Goal: Transaction & Acquisition: Download file/media

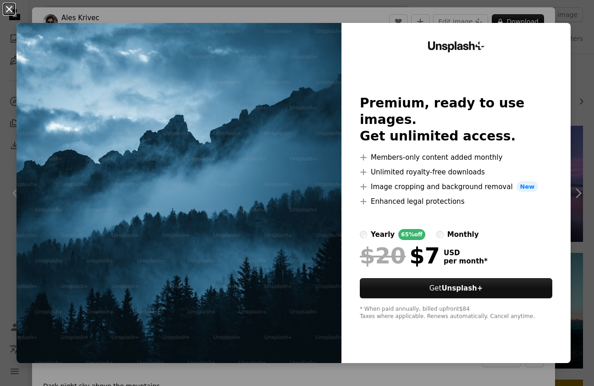
click at [8, 10] on button "An X shape" at bounding box center [9, 9] width 11 height 11
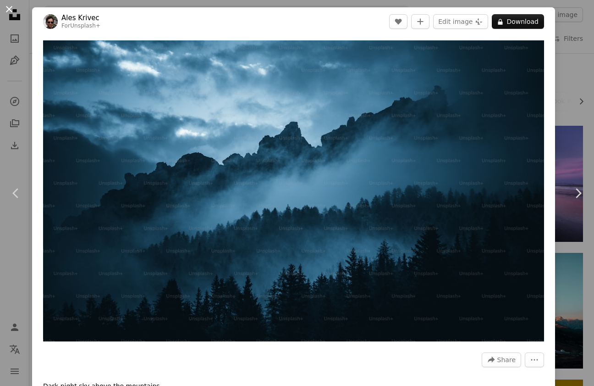
click at [10, 8] on button "An X shape" at bounding box center [9, 9] width 11 height 11
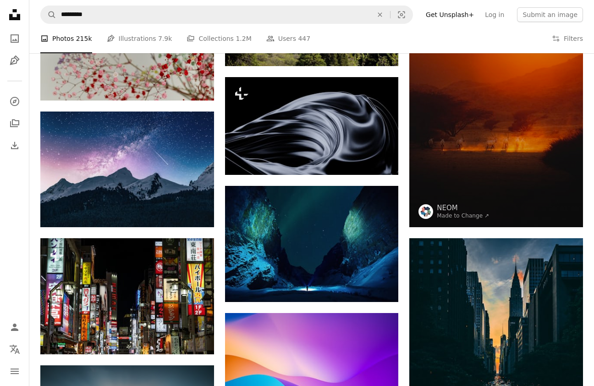
scroll to position [414, 0]
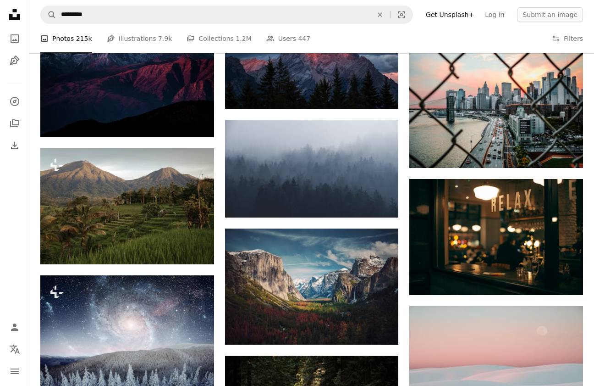
scroll to position [1247, 0]
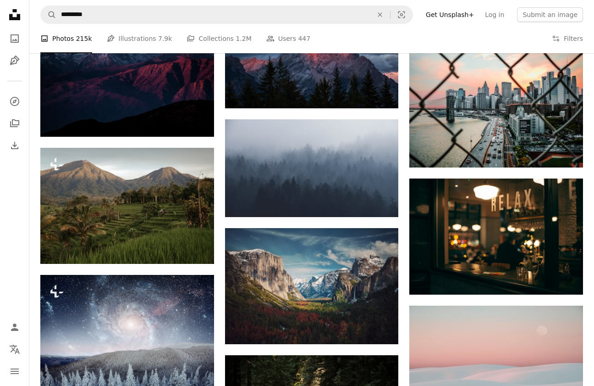
click at [222, 181] on div "Promoted A heart A plus sign NEOM Made to Change ↗ Arrow pointing down Plus sig…" at bounding box center [311, 238] width 543 height 2721
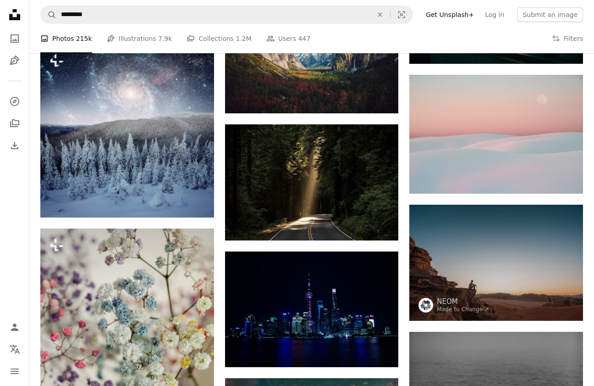
scroll to position [1480, 0]
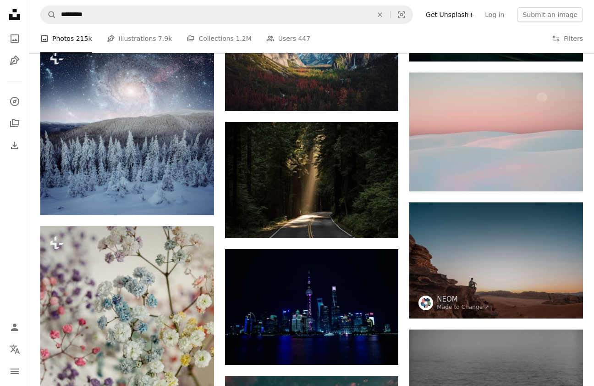
click at [220, 249] on div "Promoted A heart A plus sign NEOM Made to Change ↗ Arrow pointing down Plus sig…" at bounding box center [311, 6] width 543 height 2721
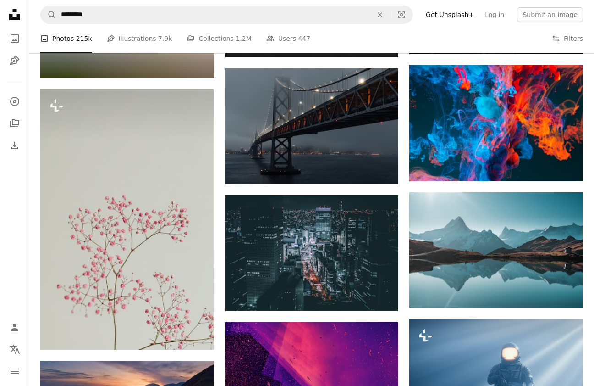
scroll to position [2017, 0]
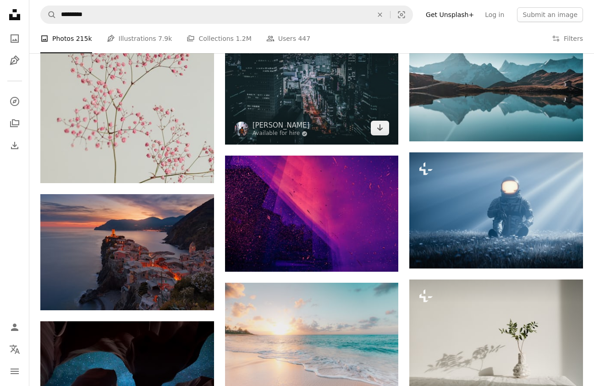
scroll to position [2238, 0]
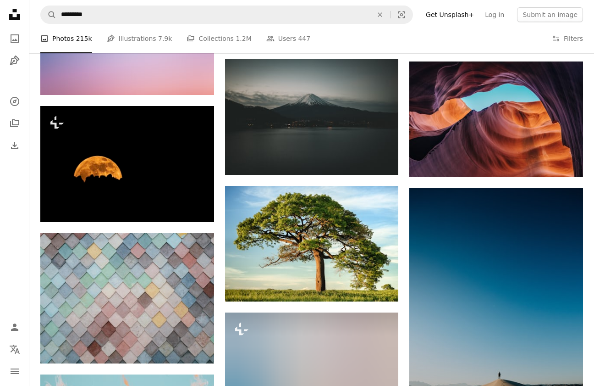
scroll to position [3047, 0]
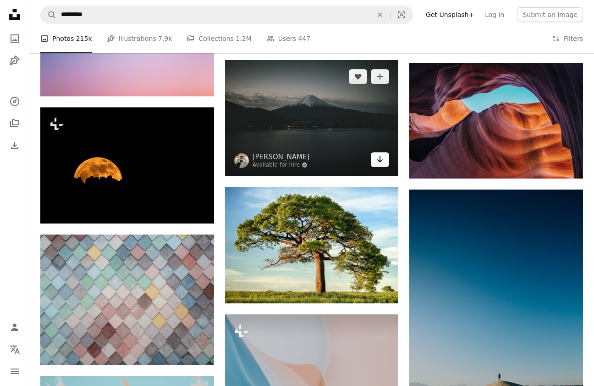
click at [376, 161] on link "Arrow pointing down" at bounding box center [380, 159] width 18 height 15
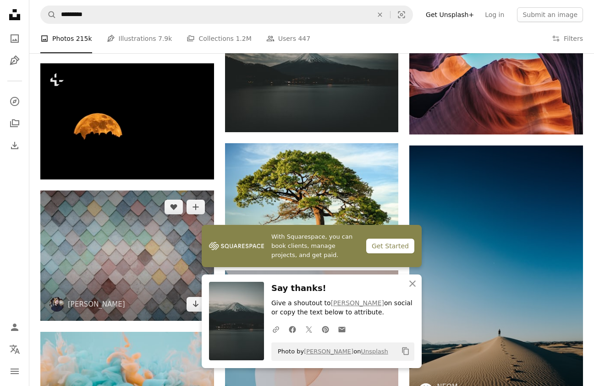
scroll to position [3093, 0]
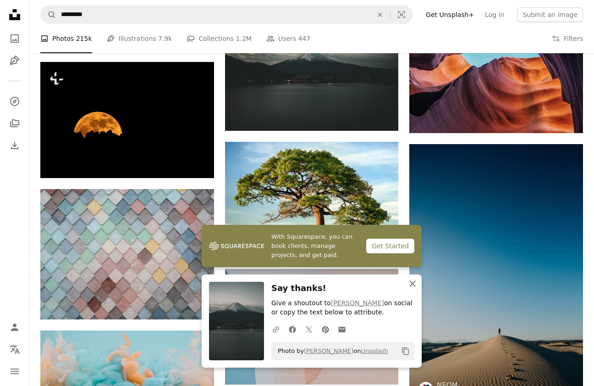
click at [417, 285] on icon "An X shape" at bounding box center [412, 283] width 11 height 11
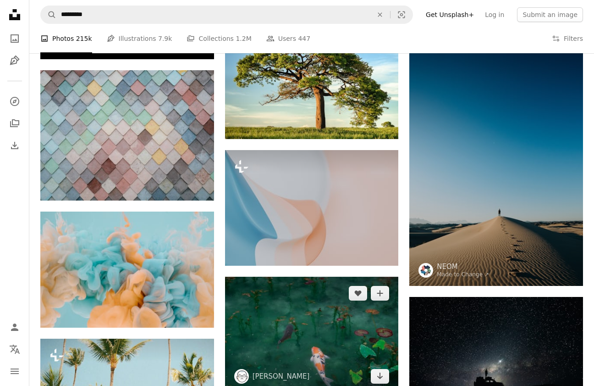
scroll to position [3216, 0]
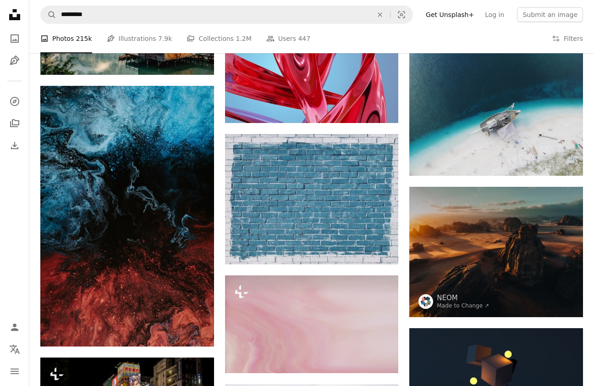
scroll to position [3724, 0]
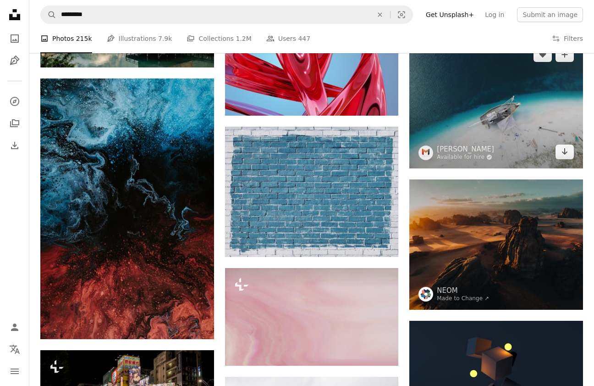
click at [463, 107] on img at bounding box center [496, 103] width 174 height 130
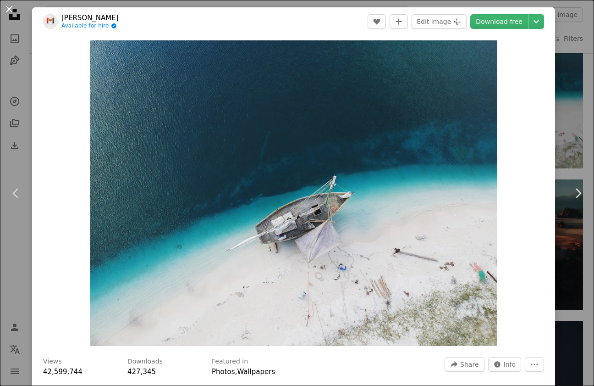
click at [8, 6] on button "An X shape" at bounding box center [9, 9] width 11 height 11
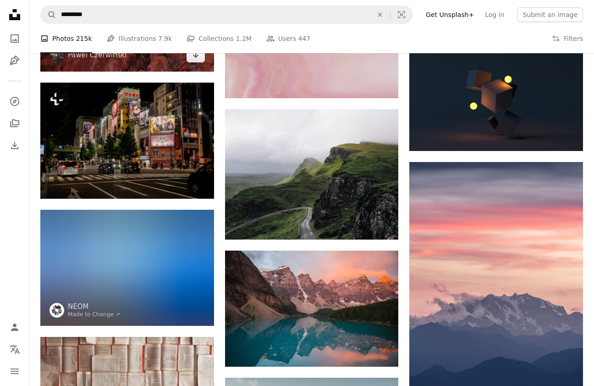
scroll to position [3997, 0]
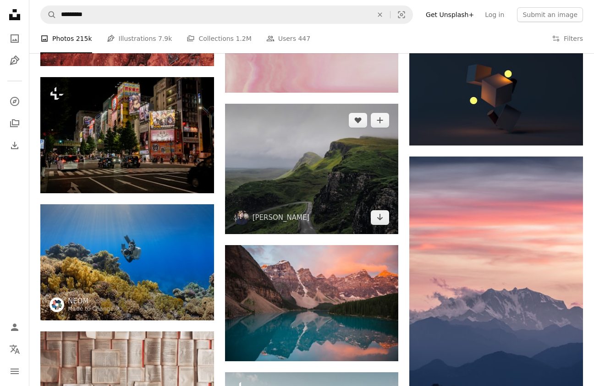
click at [303, 156] on img at bounding box center [312, 169] width 174 height 130
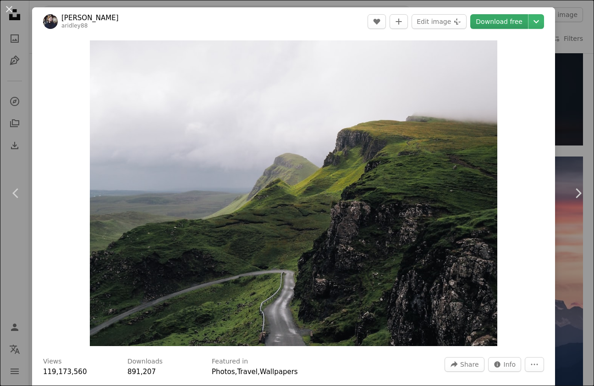
click at [504, 22] on link "Download free" at bounding box center [499, 21] width 58 height 15
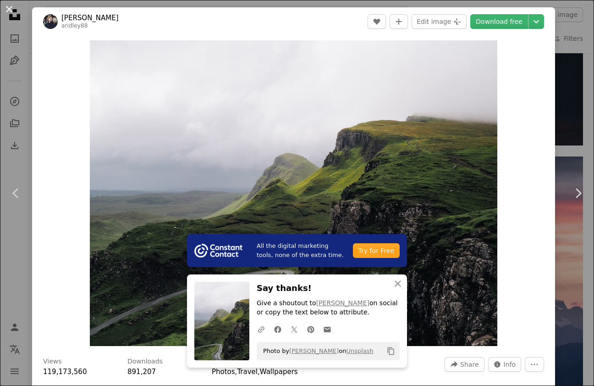
click at [7, 8] on button "An X shape" at bounding box center [9, 9] width 11 height 11
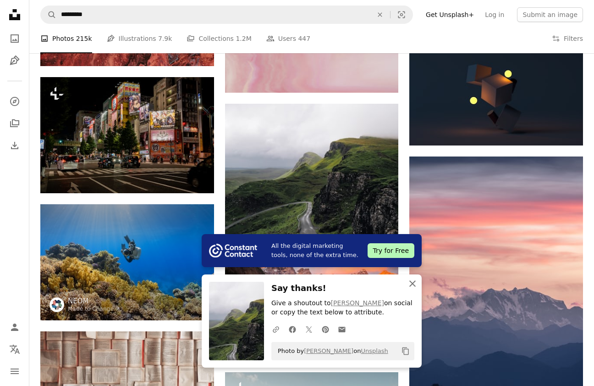
click at [413, 288] on icon "An X shape" at bounding box center [412, 283] width 11 height 11
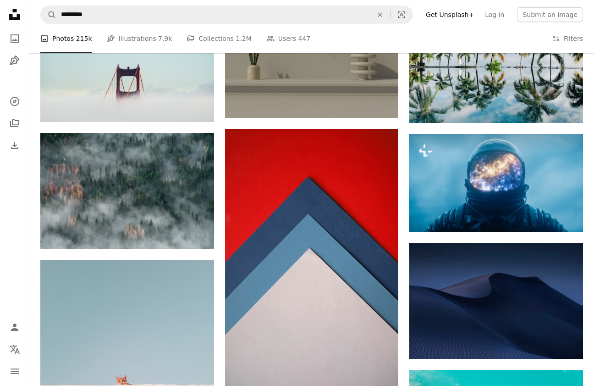
scroll to position [6178, 0]
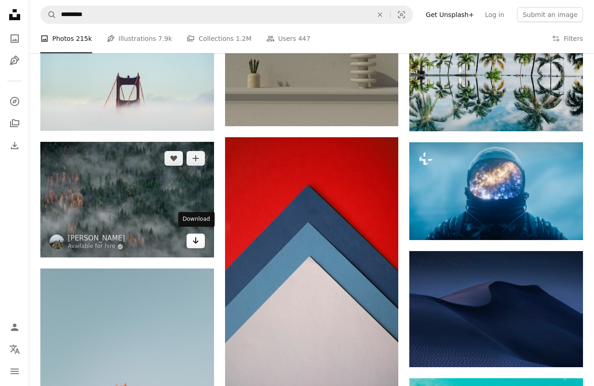
click at [198, 241] on icon "Arrow pointing down" at bounding box center [195, 240] width 7 height 11
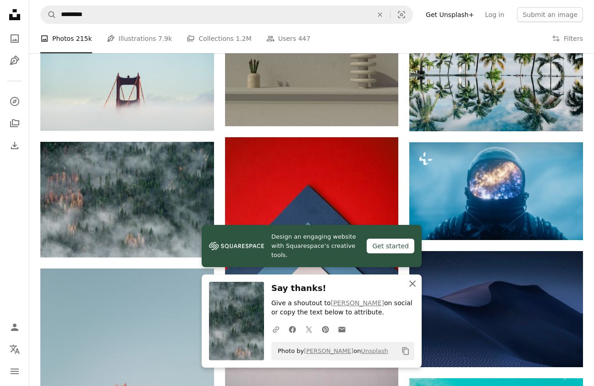
click at [417, 283] on icon "An X shape" at bounding box center [412, 283] width 11 height 11
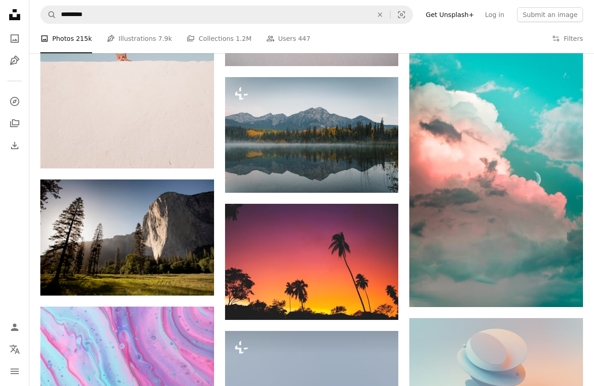
scroll to position [6482, 0]
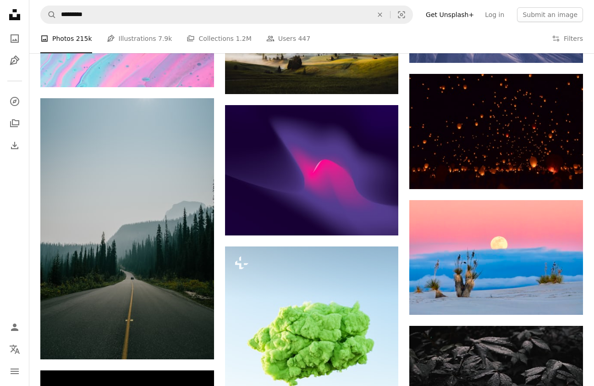
scroll to position [6994, 0]
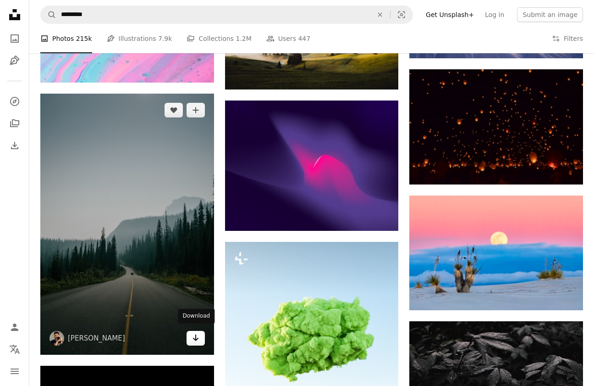
click at [195, 334] on icon "Download" at bounding box center [196, 337] width 6 height 6
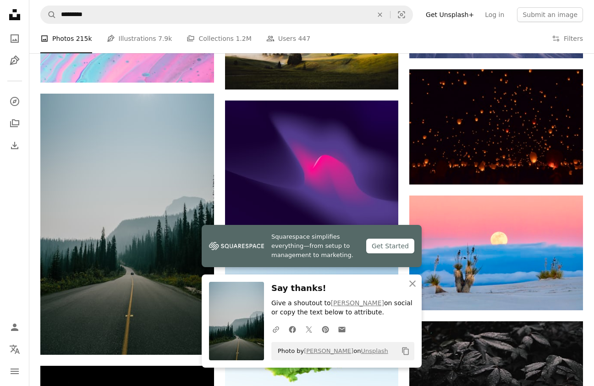
click at [415, 285] on icon "button" at bounding box center [412, 283] width 6 height 6
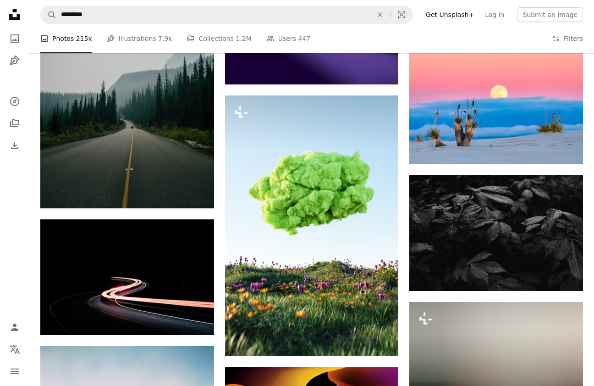
scroll to position [7192, 0]
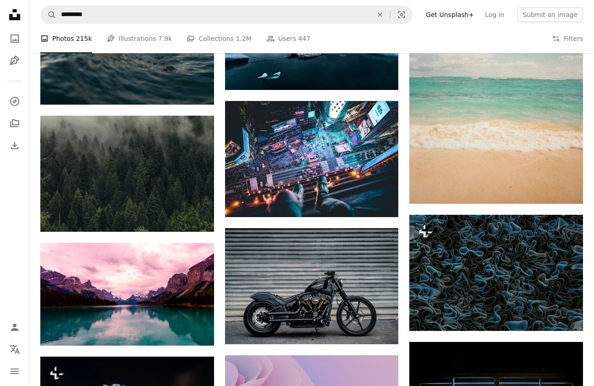
scroll to position [7642, 0]
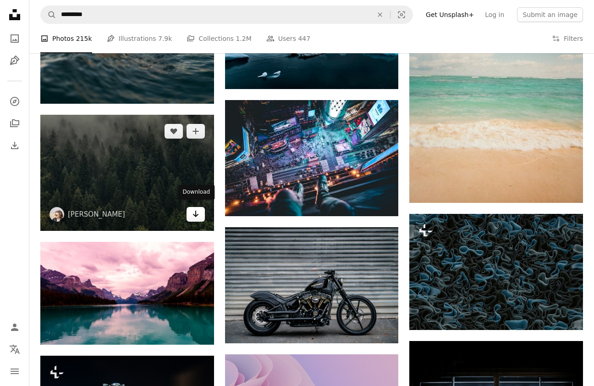
click at [196, 210] on icon "Arrow pointing down" at bounding box center [195, 213] width 7 height 11
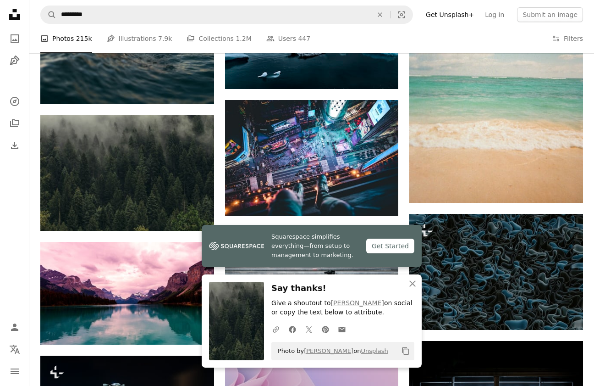
click at [411, 286] on icon "An X shape" at bounding box center [412, 283] width 11 height 11
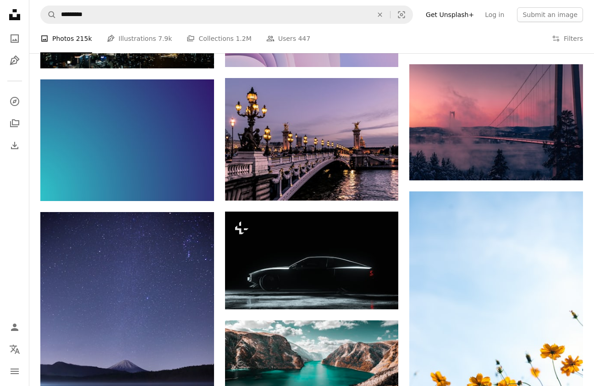
scroll to position [8046, 0]
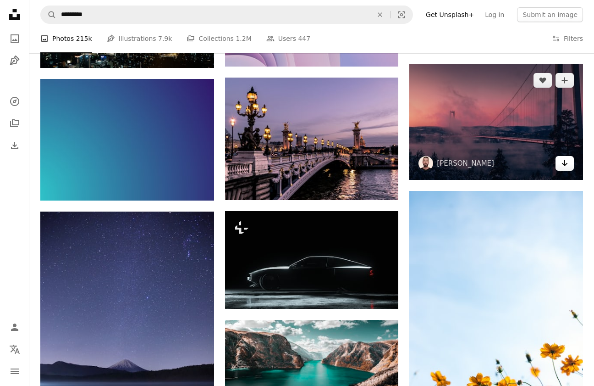
click at [564, 164] on link "Arrow pointing down" at bounding box center [565, 163] width 18 height 15
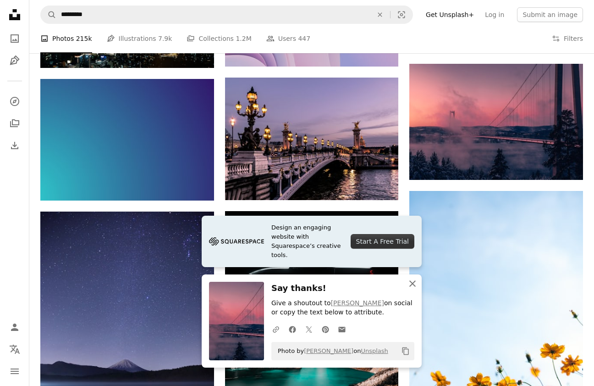
click at [413, 282] on icon "An X shape" at bounding box center [412, 283] width 11 height 11
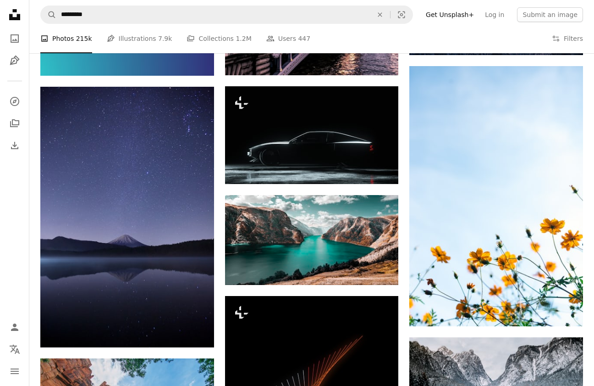
scroll to position [8269, 0]
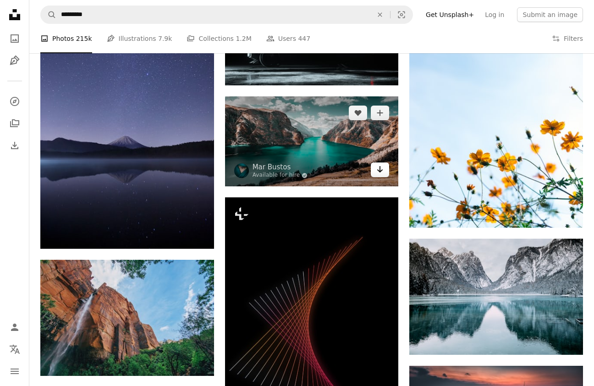
click at [380, 166] on icon "Download" at bounding box center [380, 169] width 6 height 6
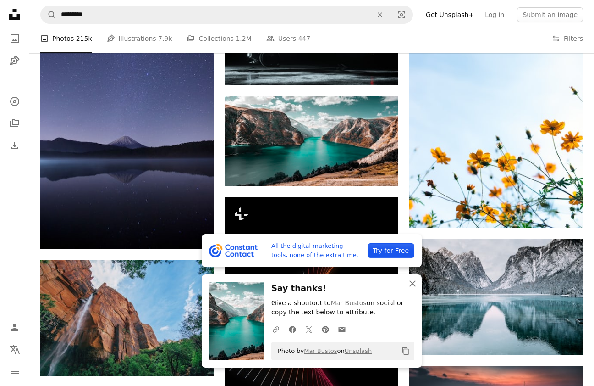
click at [411, 282] on icon "button" at bounding box center [412, 283] width 6 height 6
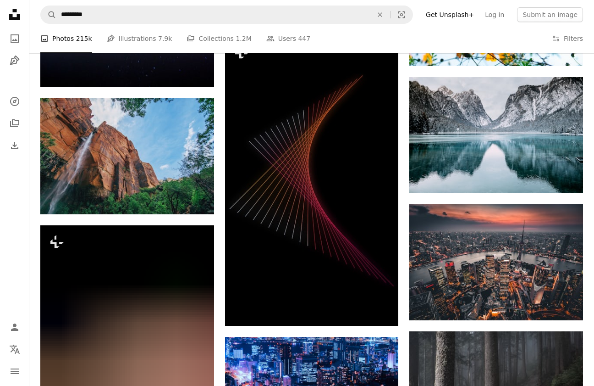
scroll to position [8398, 0]
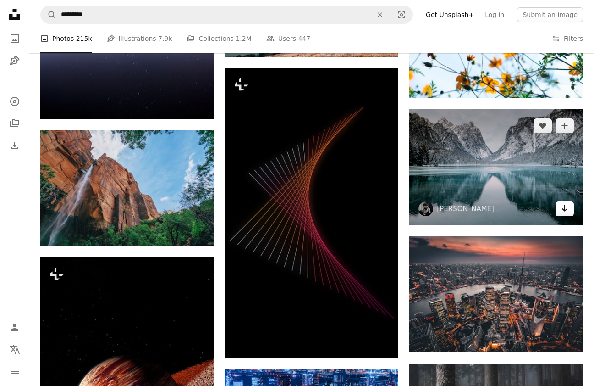
click at [566, 207] on icon "Arrow pointing down" at bounding box center [564, 208] width 7 height 11
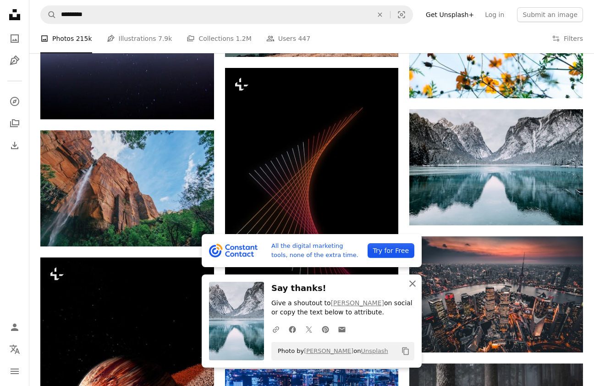
click at [416, 283] on icon "An X shape" at bounding box center [412, 283] width 11 height 11
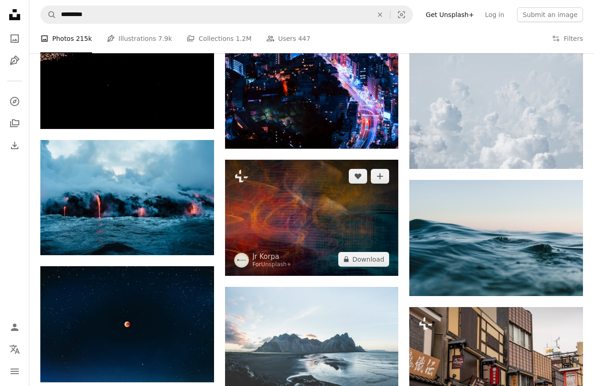
scroll to position [8865, 0]
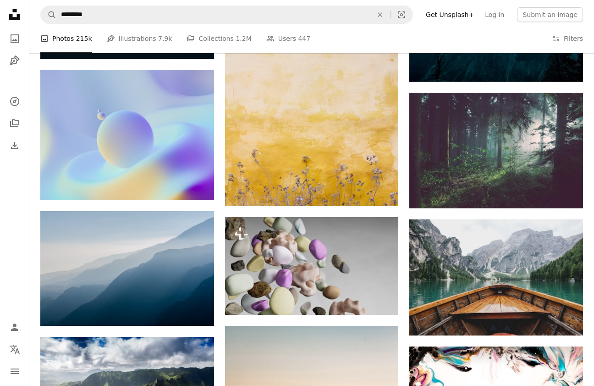
scroll to position [9702, 0]
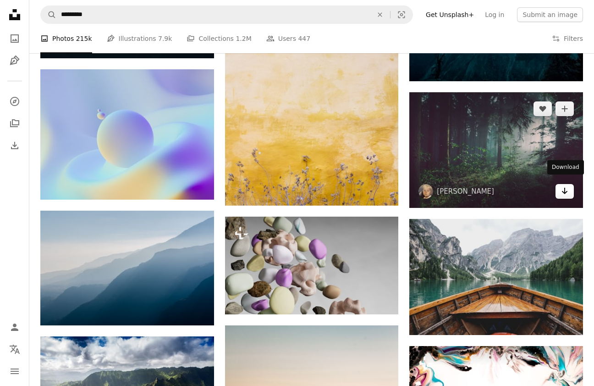
click at [569, 184] on link "Arrow pointing down" at bounding box center [565, 191] width 18 height 15
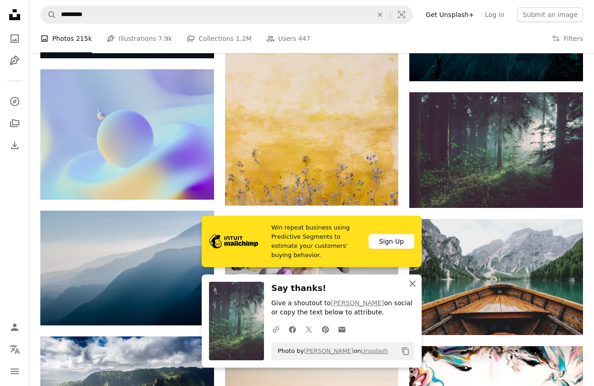
click at [415, 284] on icon "An X shape" at bounding box center [412, 283] width 11 height 11
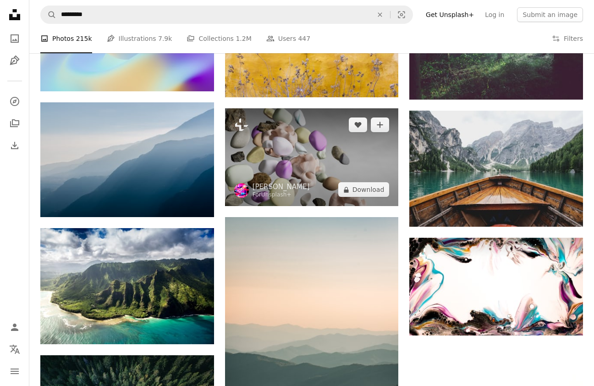
scroll to position [9810, 0]
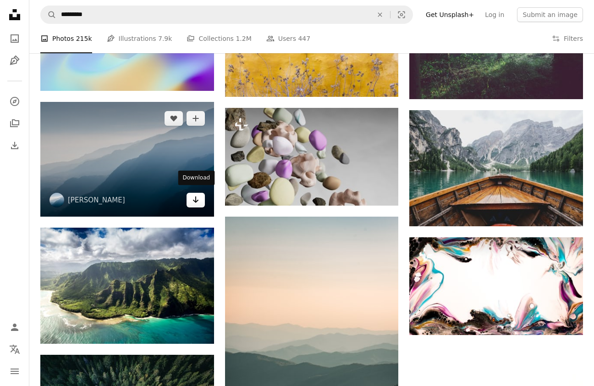
click at [199, 202] on link "Arrow pointing down" at bounding box center [196, 200] width 18 height 15
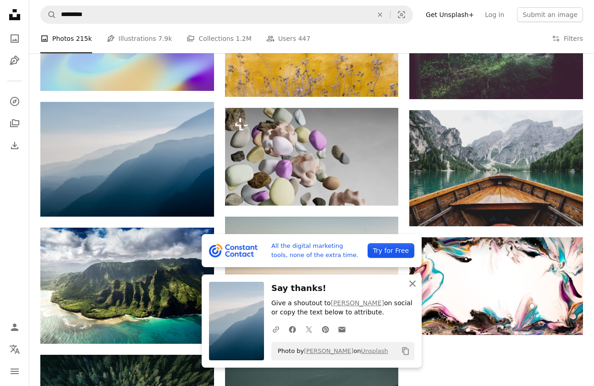
click at [409, 282] on icon "An X shape" at bounding box center [412, 283] width 11 height 11
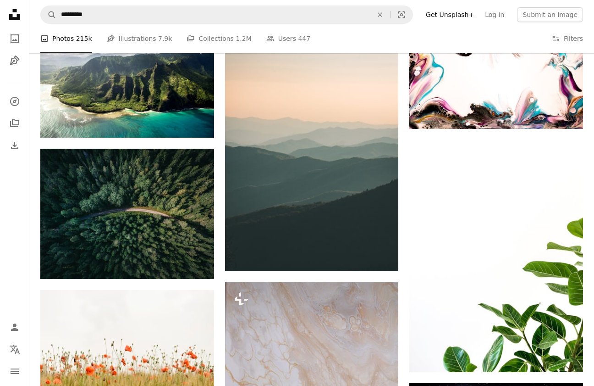
scroll to position [10020, 0]
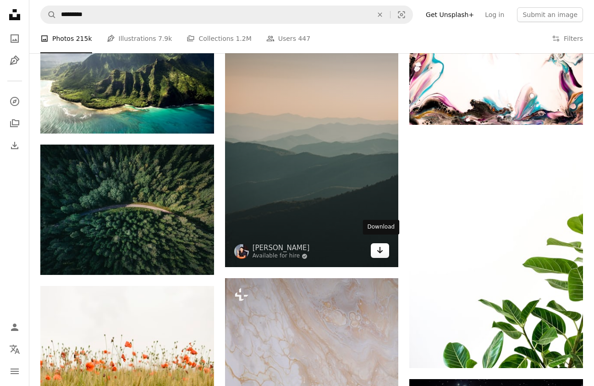
click at [384, 244] on icon "Arrow pointing down" at bounding box center [379, 249] width 7 height 11
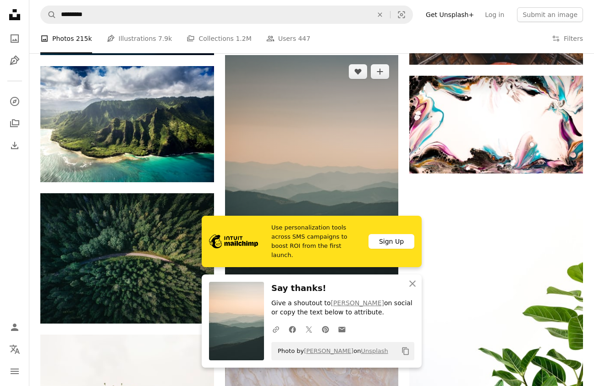
scroll to position [9943, 0]
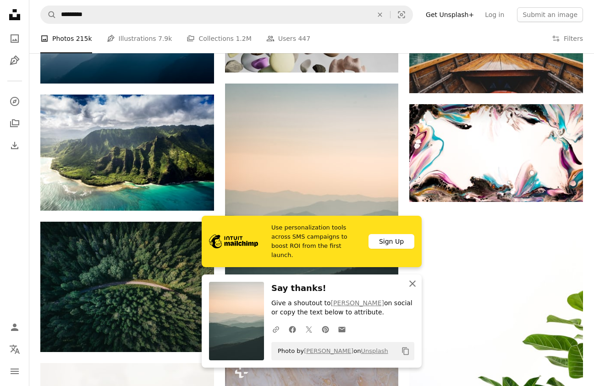
click at [410, 278] on icon "An X shape" at bounding box center [412, 283] width 11 height 11
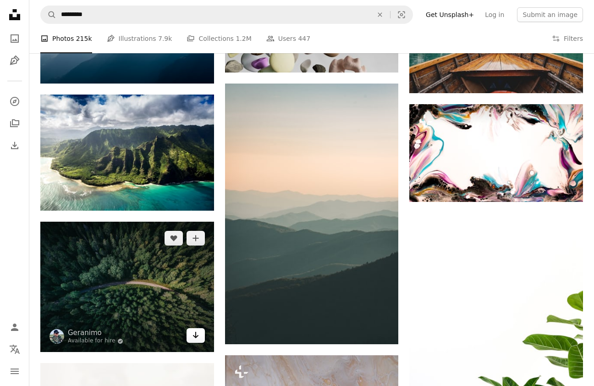
click at [201, 330] on link "Arrow pointing down" at bounding box center [196, 335] width 18 height 15
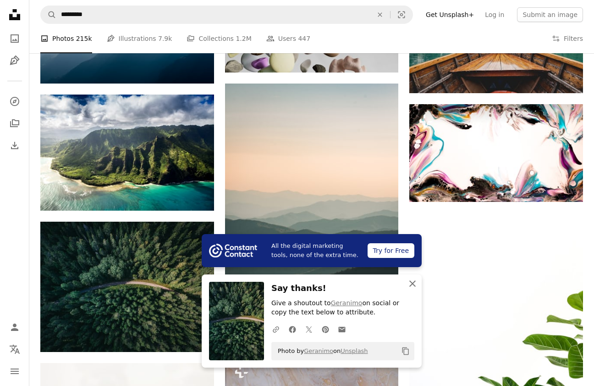
click at [412, 284] on icon "button" at bounding box center [412, 283] width 6 height 6
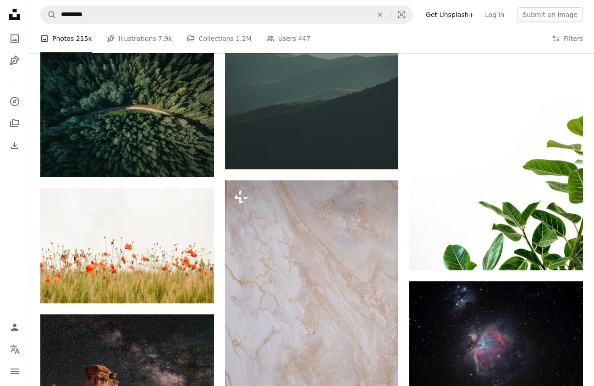
scroll to position [10173, 0]
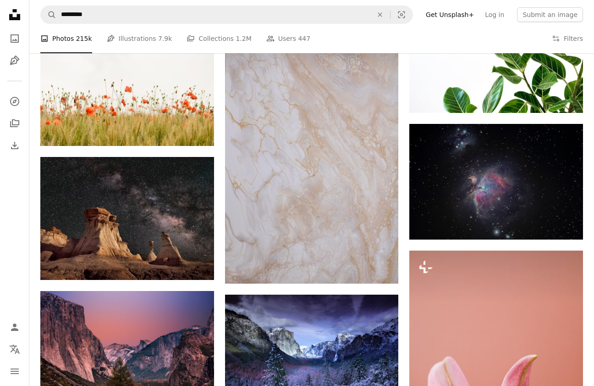
scroll to position [10276, 0]
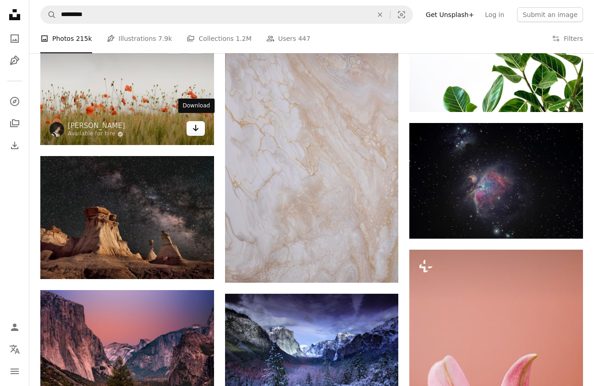
click at [195, 125] on icon "Download" at bounding box center [196, 128] width 6 height 6
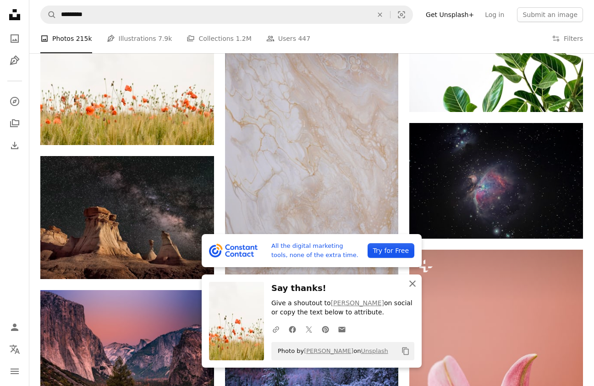
click at [414, 284] on icon "button" at bounding box center [412, 283] width 6 height 6
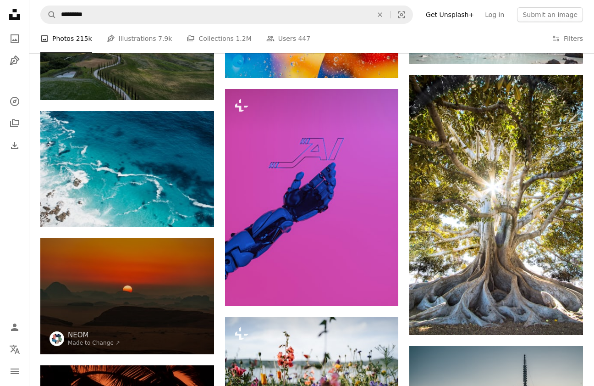
scroll to position [10978, 0]
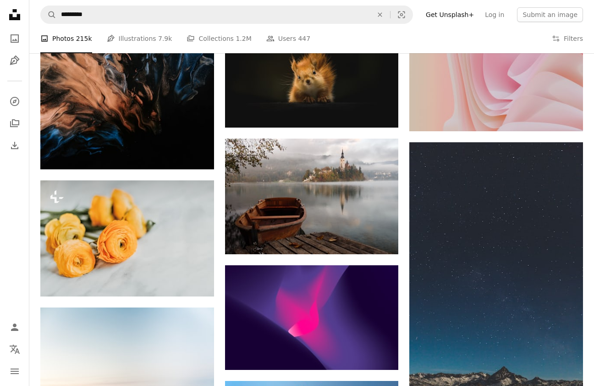
scroll to position [12594, 0]
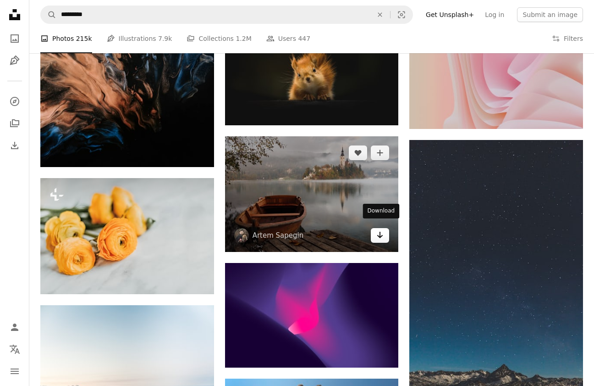
click at [380, 232] on icon "Download" at bounding box center [380, 235] width 6 height 6
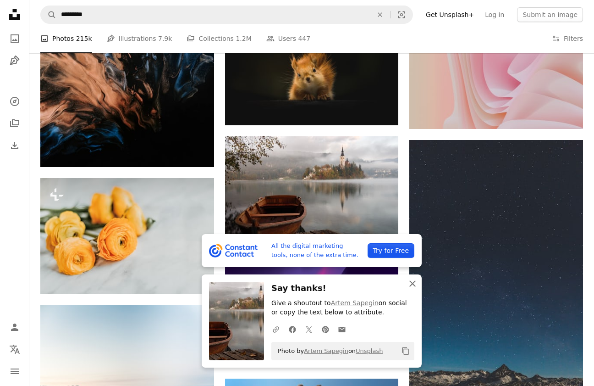
click at [412, 284] on icon "button" at bounding box center [412, 283] width 6 height 6
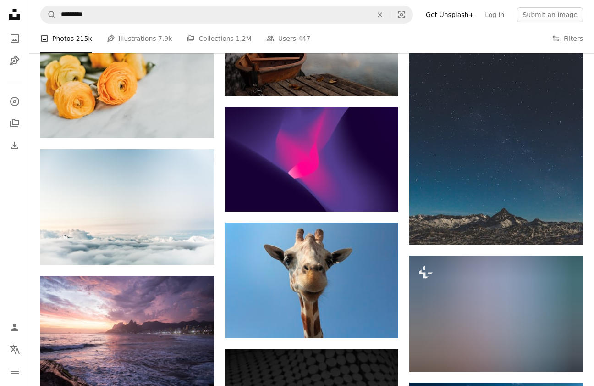
scroll to position [12763, 0]
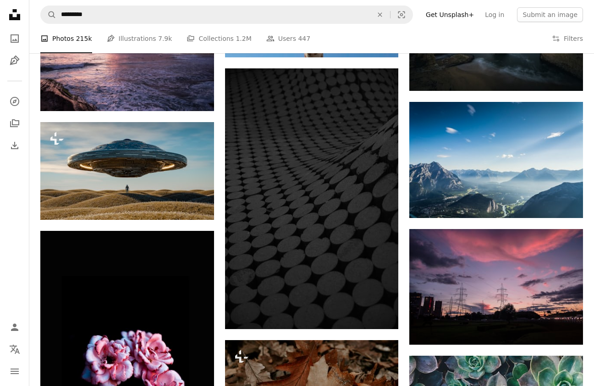
scroll to position [13035, 0]
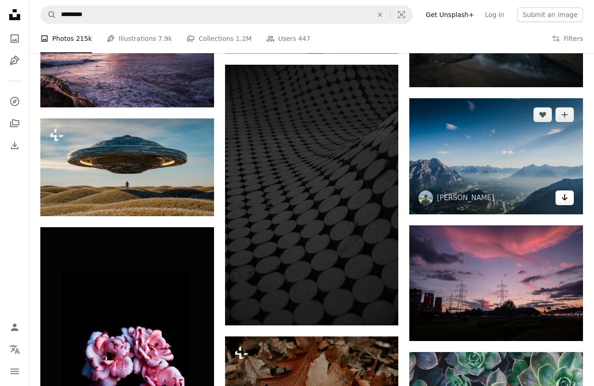
click at [568, 192] on icon "Arrow pointing down" at bounding box center [564, 197] width 7 height 11
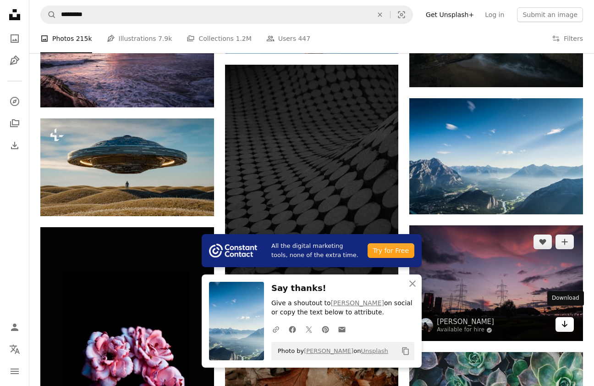
click at [566, 318] on icon "Arrow pointing down" at bounding box center [564, 323] width 7 height 11
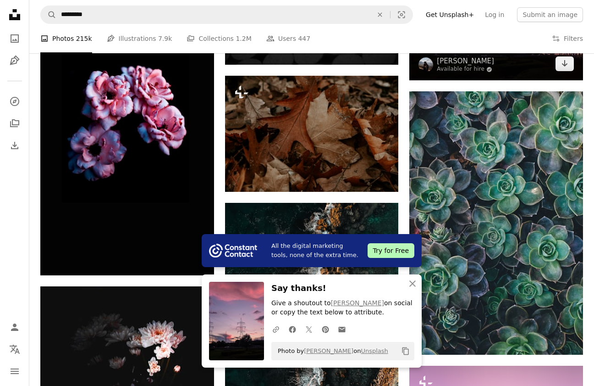
scroll to position [13302, 0]
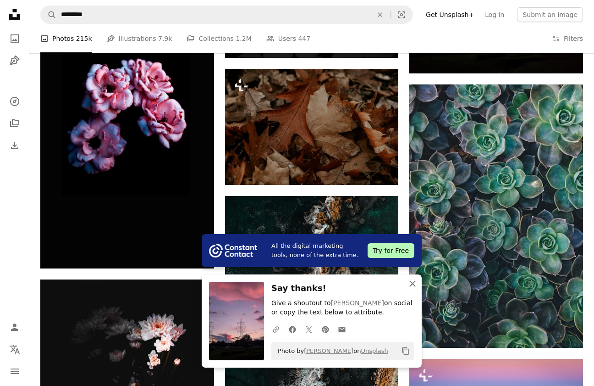
click at [411, 281] on icon "An X shape" at bounding box center [412, 283] width 11 height 11
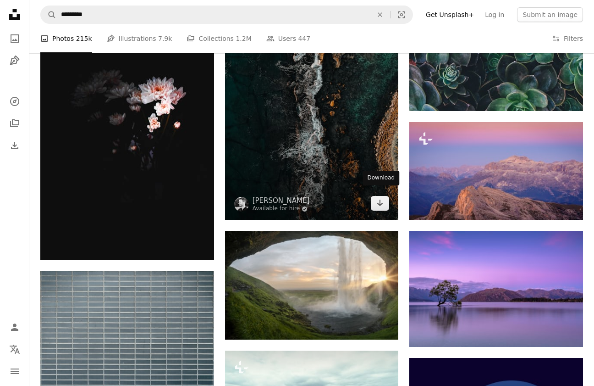
scroll to position [13528, 0]
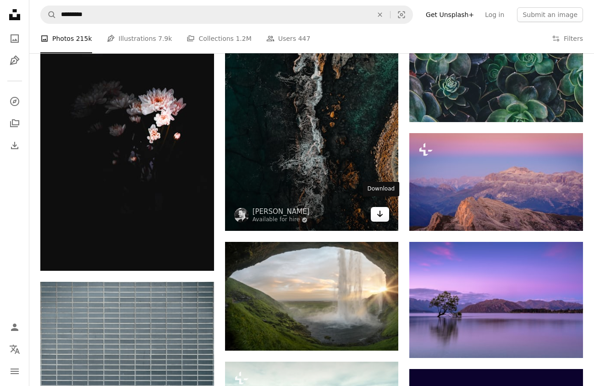
click at [384, 207] on link "Arrow pointing down" at bounding box center [380, 214] width 18 height 15
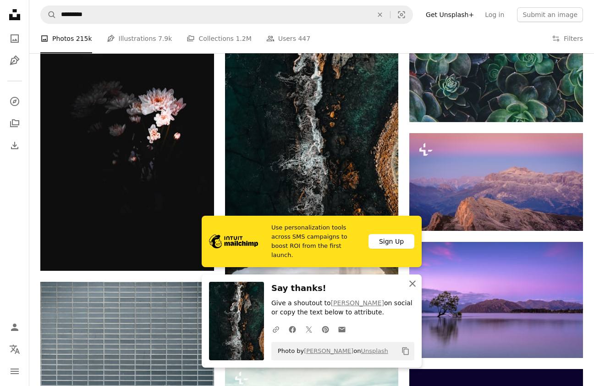
click at [415, 287] on icon "An X shape" at bounding box center [412, 283] width 11 height 11
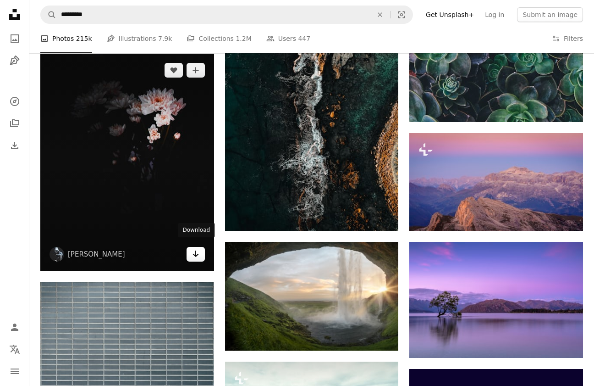
click at [194, 250] on icon "Download" at bounding box center [196, 253] width 6 height 6
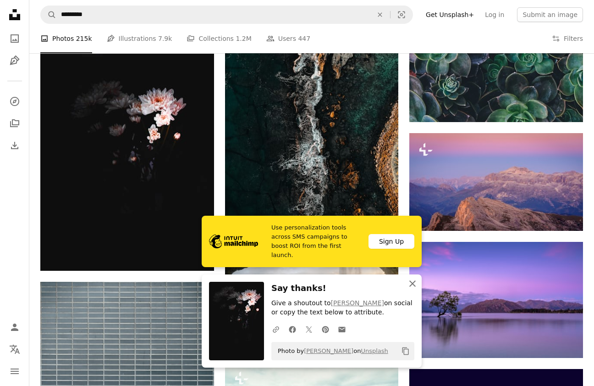
click at [415, 282] on icon "An X shape" at bounding box center [412, 283] width 11 height 11
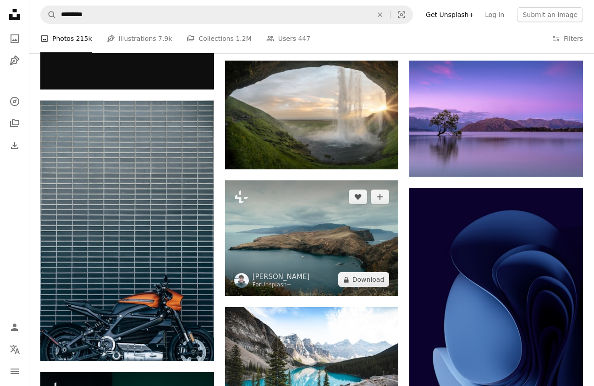
scroll to position [13744, 0]
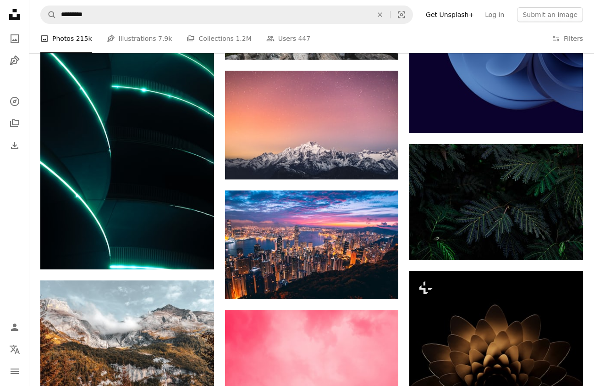
scroll to position [14075, 0]
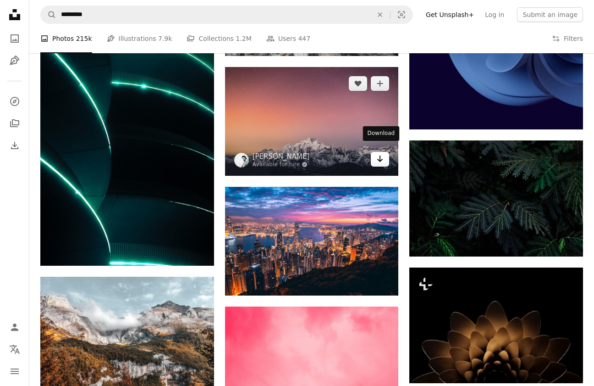
click at [385, 153] on link "Arrow pointing down" at bounding box center [380, 159] width 18 height 15
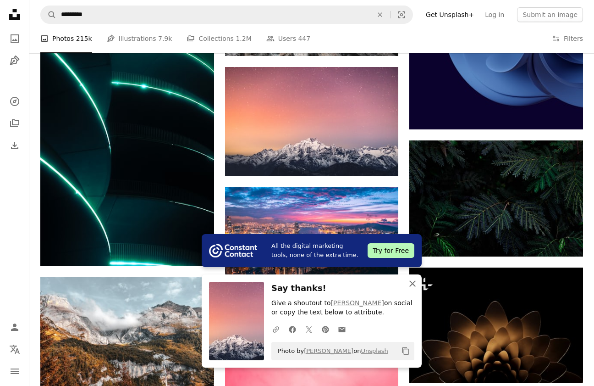
click at [415, 283] on icon "An X shape" at bounding box center [412, 283] width 11 height 11
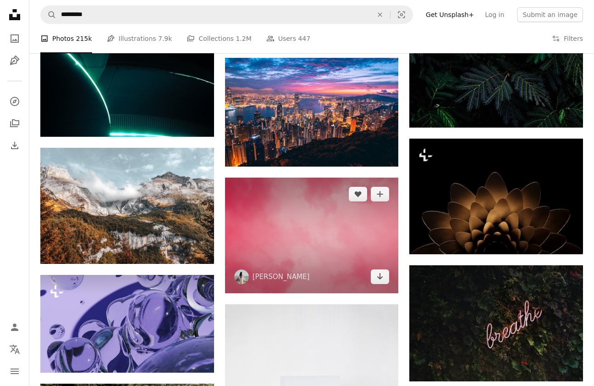
scroll to position [14338, 0]
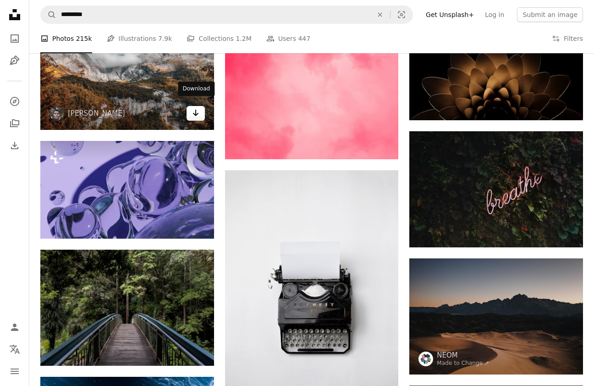
click at [199, 111] on link "Arrow pointing down" at bounding box center [196, 113] width 18 height 15
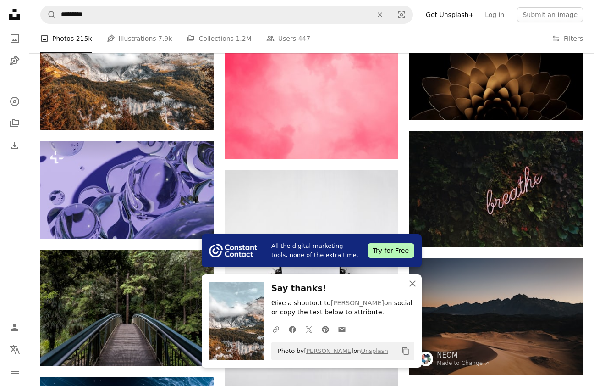
click at [416, 282] on icon "An X shape" at bounding box center [412, 283] width 11 height 11
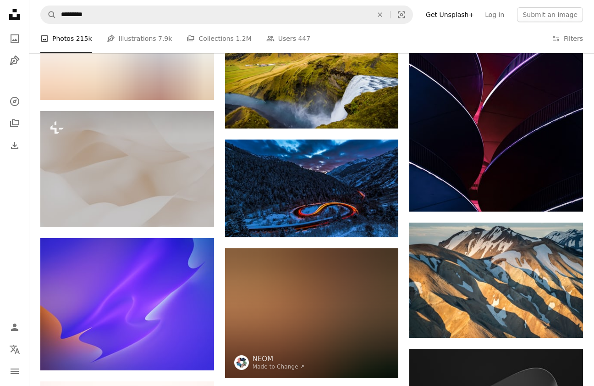
scroll to position [15314, 0]
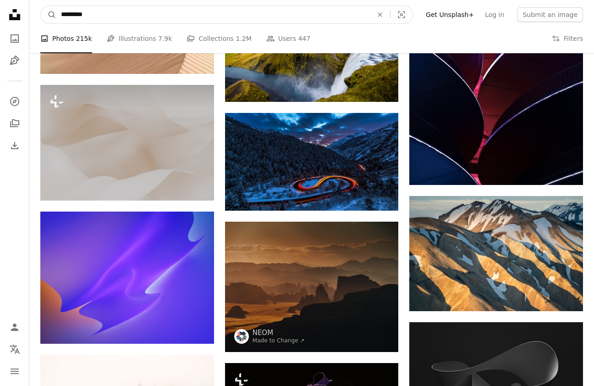
click at [157, 18] on input "*********" at bounding box center [213, 14] width 314 height 17
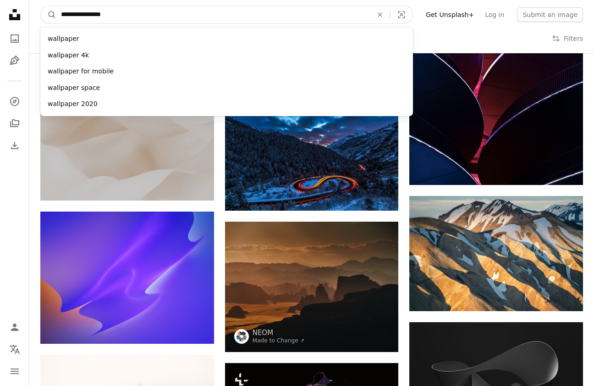
type input "**********"
click at [41, 6] on button "A magnifying glass" at bounding box center [49, 14] width 16 height 17
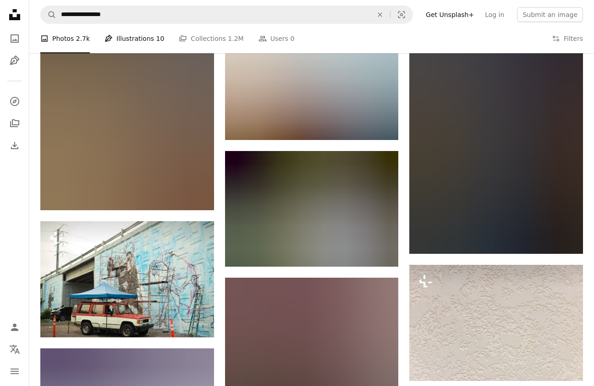
scroll to position [482, 0]
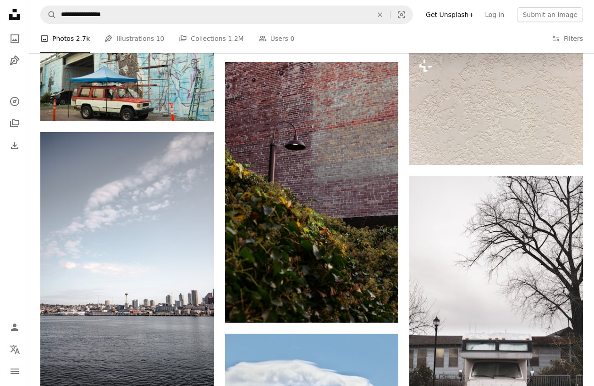
scroll to position [696, 0]
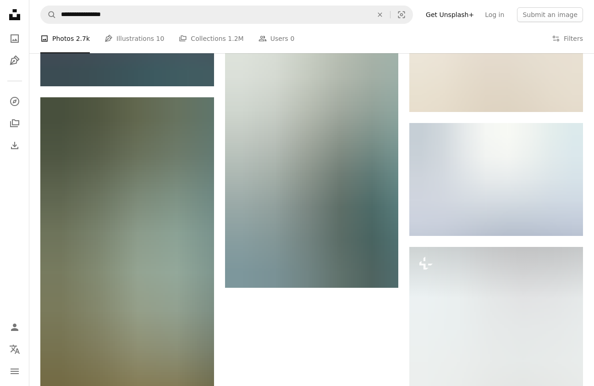
scroll to position [1177, 0]
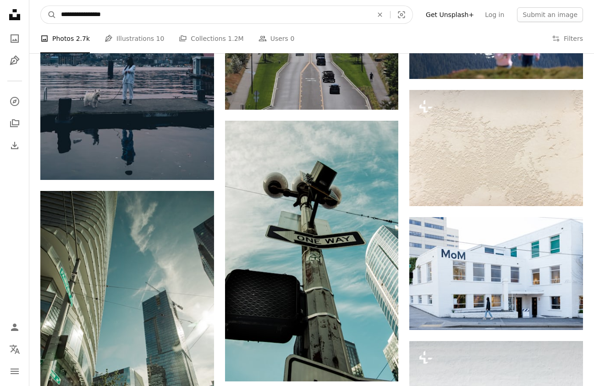
click at [110, 16] on input "**********" at bounding box center [213, 14] width 314 height 17
type input "**********"
click button "A magnifying glass" at bounding box center [49, 14] width 16 height 17
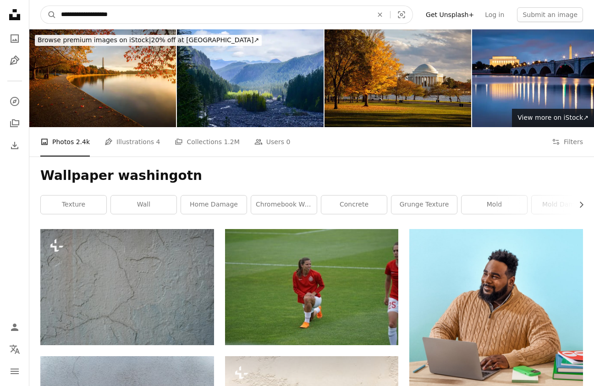
click at [144, 12] on input "**********" at bounding box center [213, 14] width 314 height 17
type input "**********"
click button "A magnifying glass" at bounding box center [49, 14] width 16 height 17
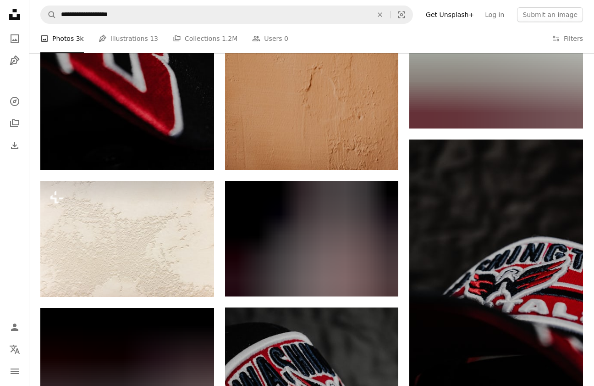
scroll to position [697, 0]
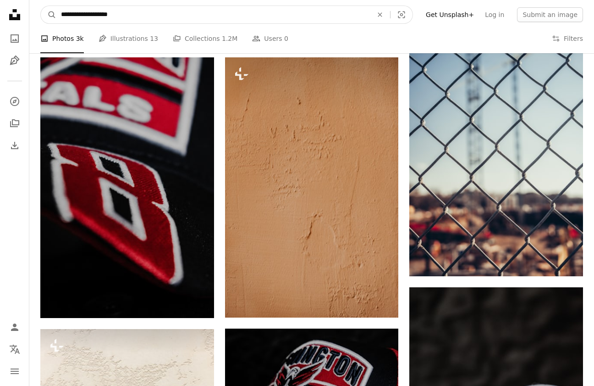
click at [157, 21] on input "**********" at bounding box center [213, 14] width 314 height 17
type input "**********"
click button "A magnifying glass" at bounding box center [49, 14] width 16 height 17
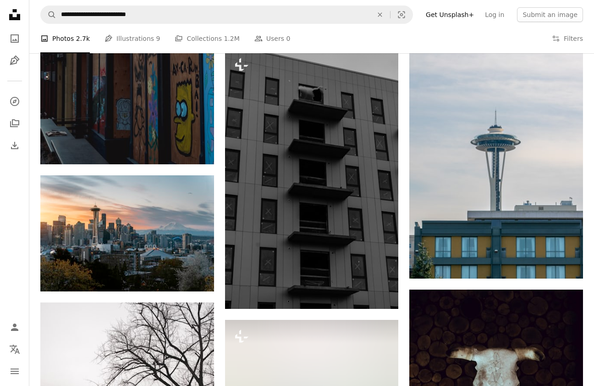
scroll to position [460, 0]
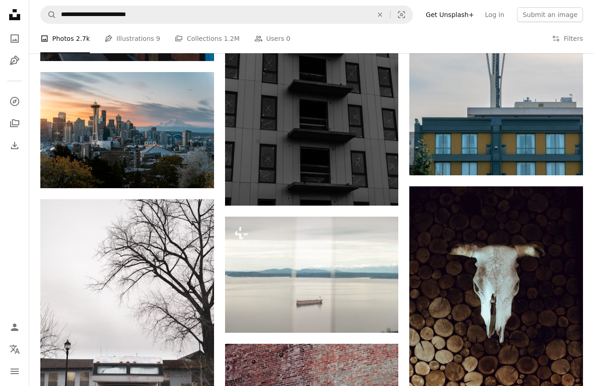
scroll to position [555, 0]
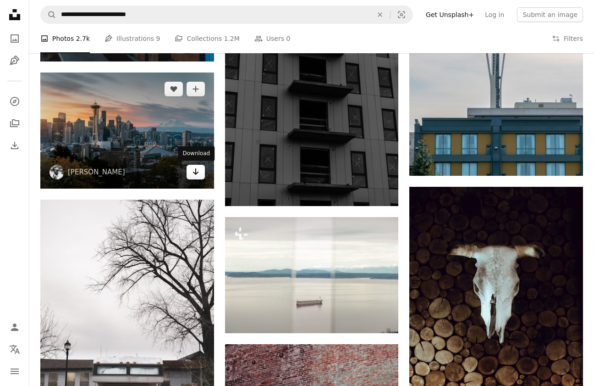
click at [194, 174] on icon "Arrow pointing down" at bounding box center [195, 171] width 7 height 11
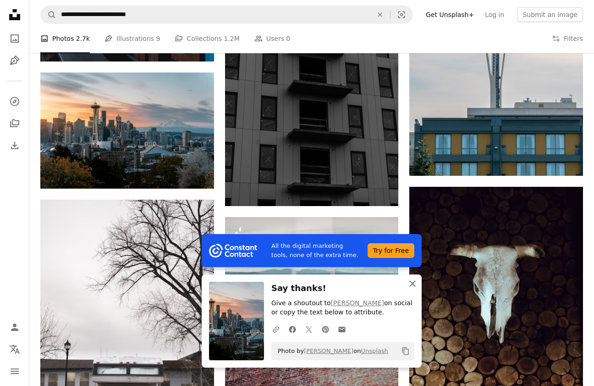
click at [410, 287] on icon "An X shape" at bounding box center [412, 283] width 11 height 11
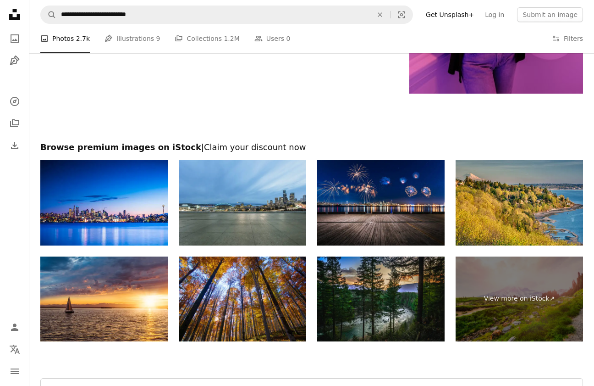
scroll to position [2038, 0]
